Goal: Information Seeking & Learning: Find specific fact

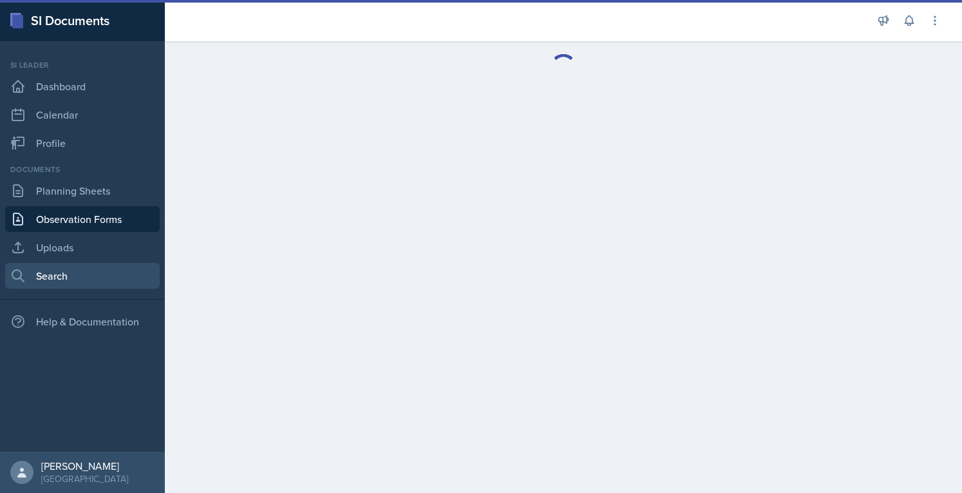
click at [61, 284] on link "Search" at bounding box center [82, 276] width 155 height 26
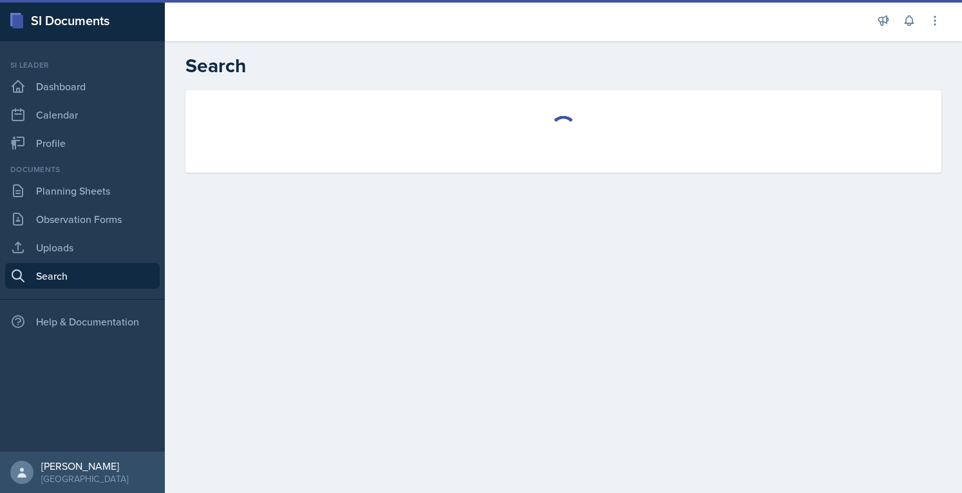
select select "all"
select select "1"
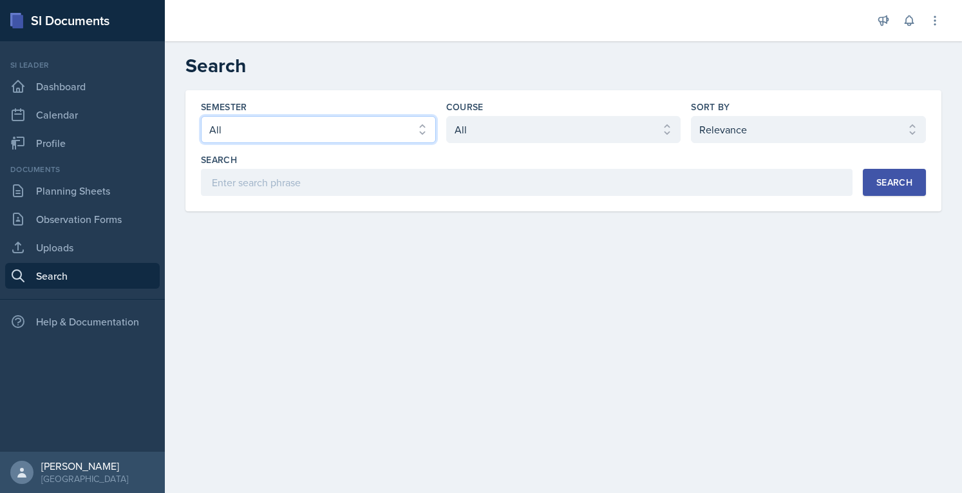
click at [393, 137] on select "Select semester All Fall 2025 Summer 2025 Spring 2025 Fall 2024 Summer 2024 Spr…" at bounding box center [318, 129] width 235 height 27
select select "2bed604d-1099-4043-b1bc-2365e8740244"
click at [201, 116] on select "Select semester All Fall 2025 Summer 2025 Spring 2025 Fall 2024 Summer 2024 Spr…" at bounding box center [318, 129] width 235 height 27
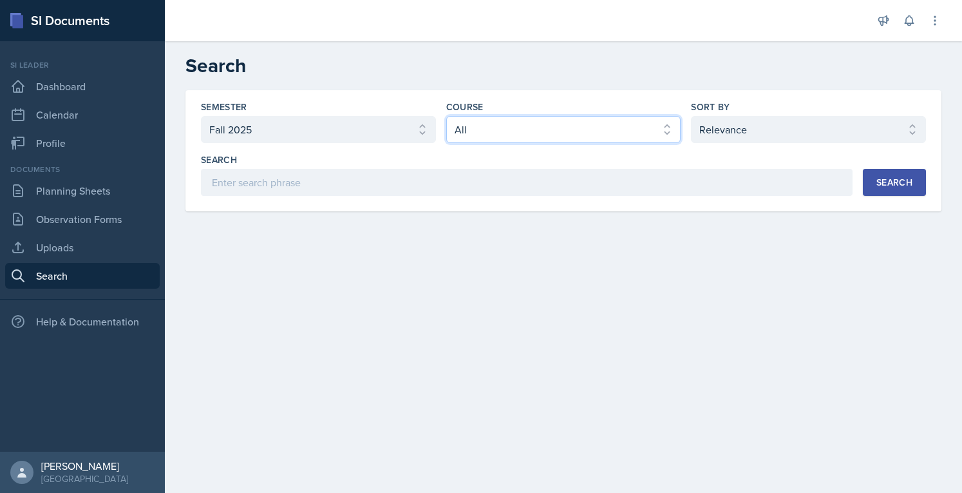
click at [489, 139] on select "Select course All ACCT 2101 ACCT 2102 ACCT 4050 ANTH 1102 ANTH 3301 ARCH 1000 A…" at bounding box center [563, 129] width 235 height 27
select select "cb260f5d-8c60-4c09-ae0f-98efead759ba"
click at [446, 116] on select "Select course All ACCT 2101 ACCT 2102 ACCT 4050 ANTH 1102 ANTH 3301 ARCH 1000 A…" at bounding box center [563, 129] width 235 height 27
click at [768, 164] on div "Search" at bounding box center [527, 159] width 652 height 13
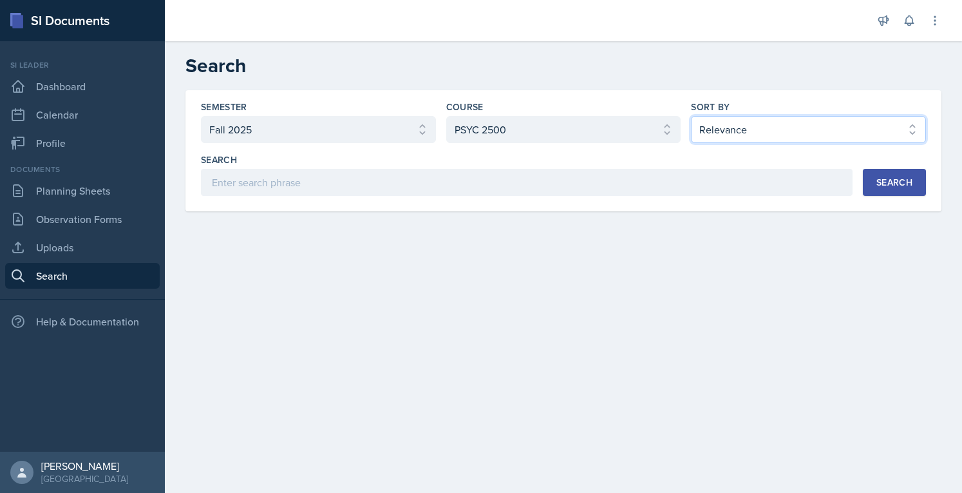
click at [760, 122] on select "Select sort by Relevance Document Date (Asc) Document Date (Desc)" at bounding box center [808, 129] width 235 height 27
click at [583, 241] on main "Search Semester Select semester All Fall 2025 Summer 2025 Spring 2025 Fall 2024…" at bounding box center [563, 266] width 797 height 451
click at [881, 180] on div "Search" at bounding box center [894, 182] width 36 height 10
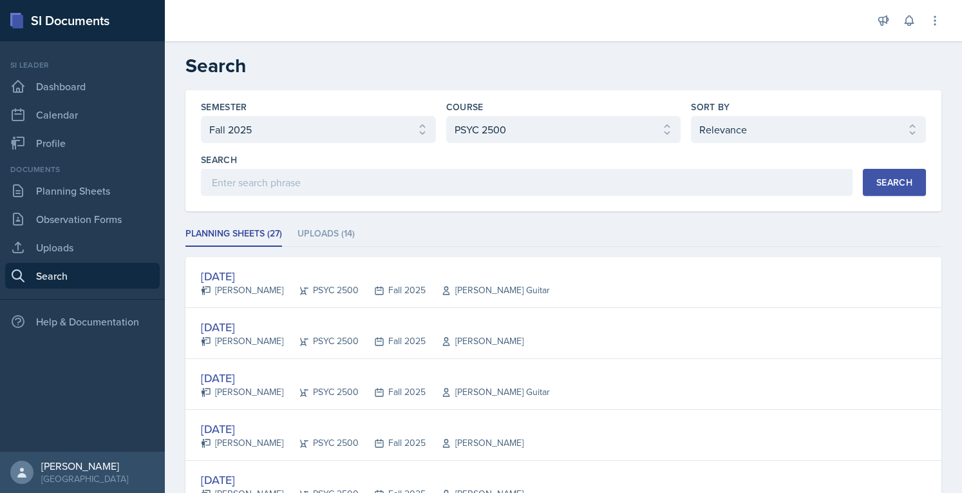
scroll to position [427, 0]
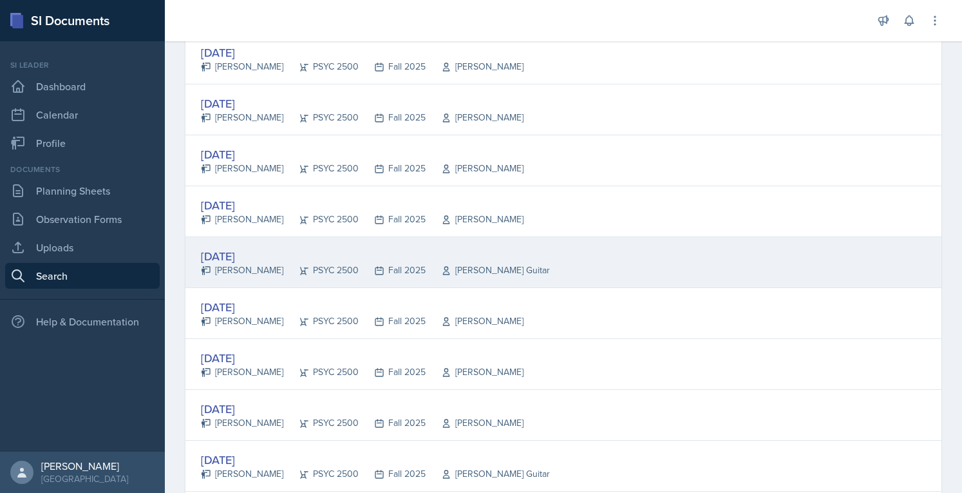
click at [264, 248] on div "[DATE]" at bounding box center [375, 255] width 349 height 17
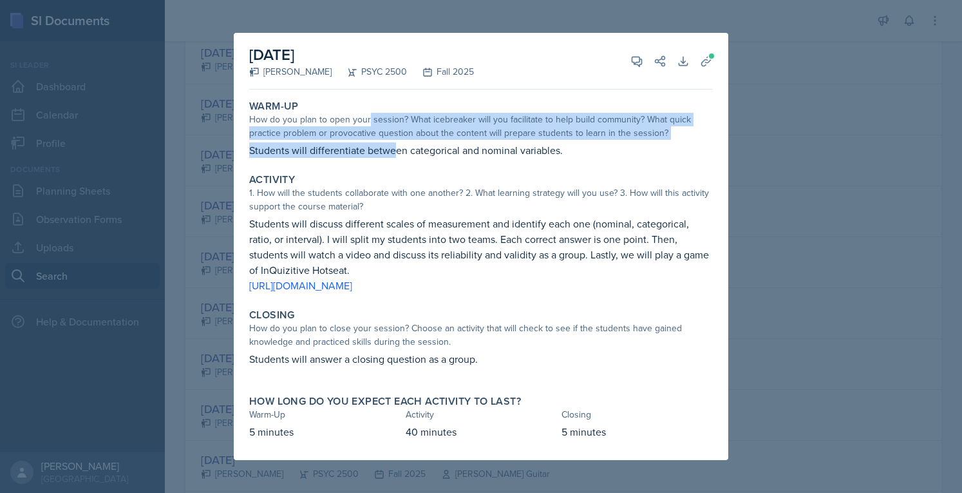
drag, startPoint x: 370, startPoint y: 122, endPoint x: 393, endPoint y: 156, distance: 41.8
click at [393, 156] on div "Warm-Up How do you plan to open your session? What icebreaker will you facilita…" at bounding box center [481, 129] width 474 height 68
click at [393, 156] on p "Students will differentiate between categorical and nominal variables." at bounding box center [481, 149] width 464 height 15
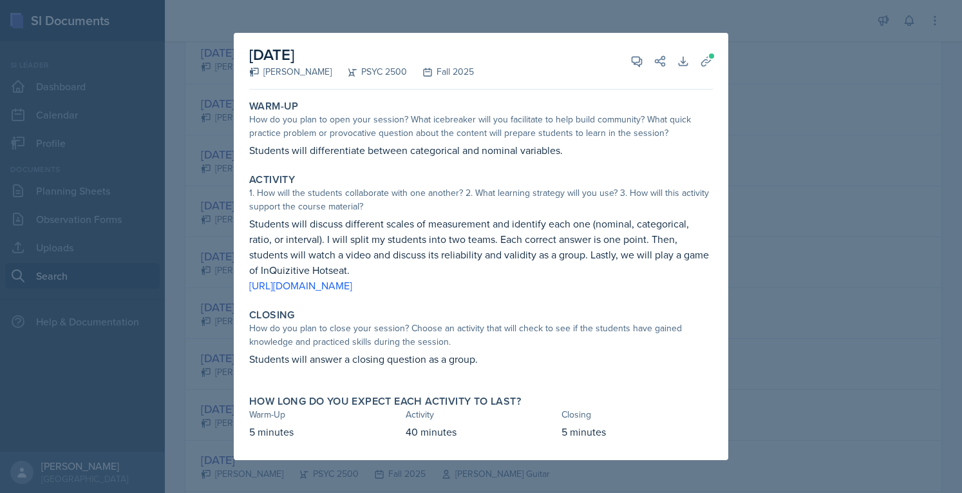
drag, startPoint x: 290, startPoint y: 49, endPoint x: 330, endPoint y: 79, distance: 49.6
click at [330, 79] on div "[DATE] [PERSON_NAME] PSYC 2500 Fall 2025 View Comments Comments [DATE] [PERSON_…" at bounding box center [481, 61] width 464 height 57
